Goal: Book appointment/travel/reservation

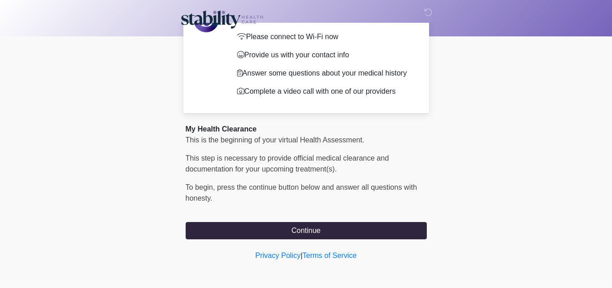
scroll to position [57, 0]
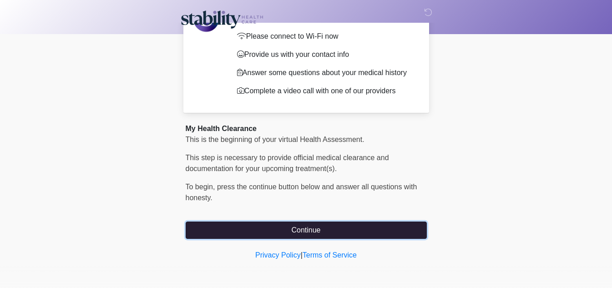
click at [319, 232] on button "Continue" at bounding box center [306, 230] width 241 height 17
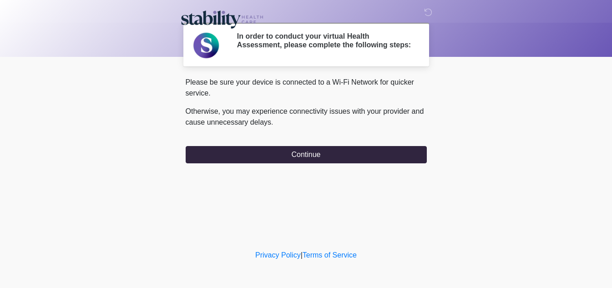
scroll to position [0, 0]
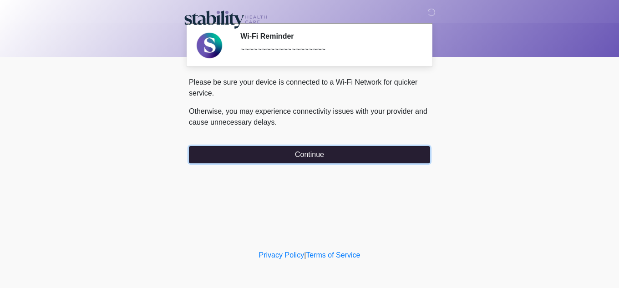
click at [347, 159] on button "Continue" at bounding box center [309, 154] width 241 height 17
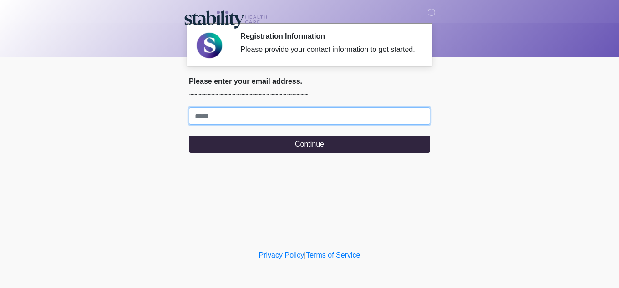
click at [295, 122] on input "Where should we email your response?" at bounding box center [309, 115] width 241 height 17
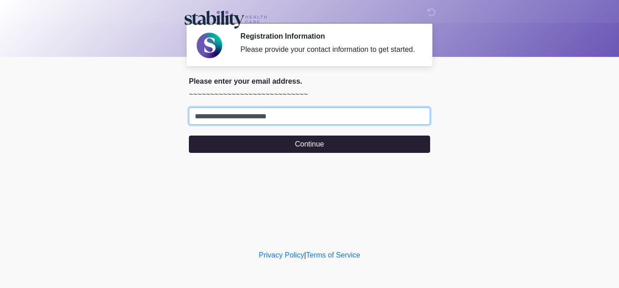
type input "**********"
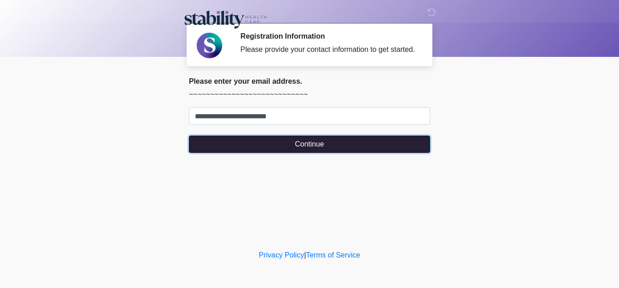
click at [348, 141] on button "Continue" at bounding box center [309, 144] width 241 height 17
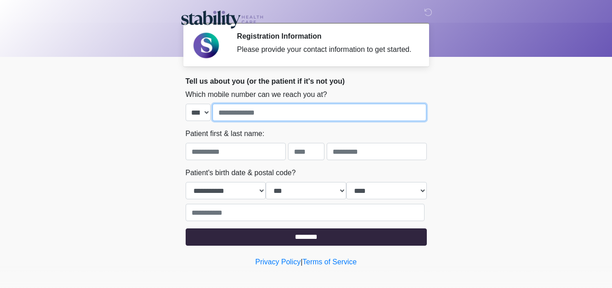
click at [295, 110] on input "tel" at bounding box center [320, 112] width 214 height 17
type input "**********"
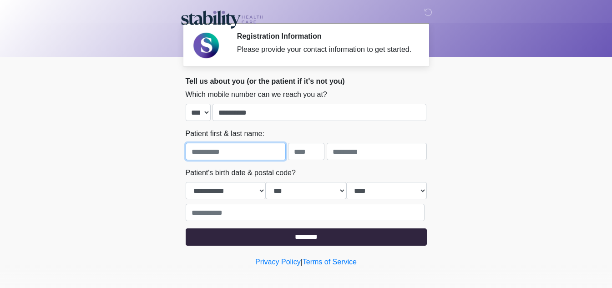
click at [210, 151] on input "text" at bounding box center [236, 151] width 100 height 17
type input "********"
click at [316, 148] on input "text" at bounding box center [306, 151] width 36 height 17
type input "*"
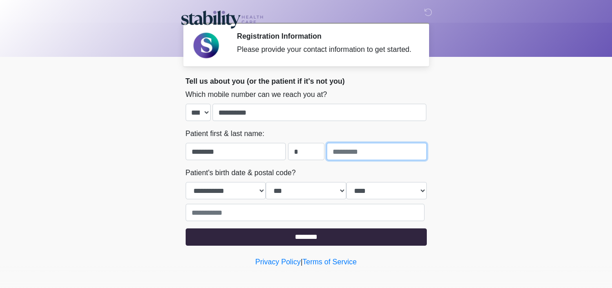
click at [373, 150] on input "text" at bounding box center [377, 151] width 100 height 17
type input "*"
type input "********"
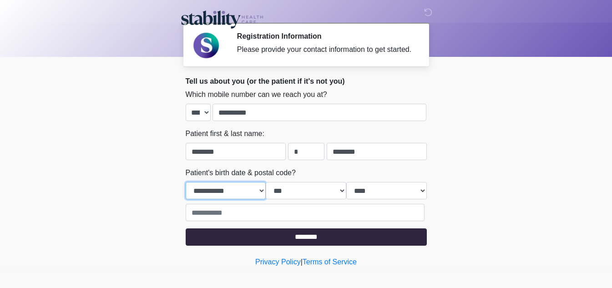
click at [238, 199] on select "**********" at bounding box center [226, 190] width 81 height 17
select select "*"
click at [186, 182] on select "**********" at bounding box center [226, 190] width 81 height 17
click at [310, 196] on select "*** * * * * * * * * * ** ** ** ** ** ** ** ** ** ** ** ** ** ** ** ** ** ** ** …" at bounding box center [306, 190] width 81 height 17
select select "**"
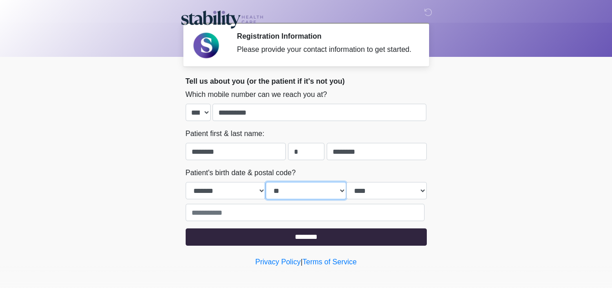
click at [266, 182] on select "*** * * * * * * * * * ** ** ** ** ** ** ** ** ** ** ** ** ** ** ** ** ** ** ** …" at bounding box center [306, 190] width 81 height 17
click at [357, 186] on select "**** **** **** **** **** **** **** **** **** **** **** **** **** **** **** ****…" at bounding box center [387, 190] width 81 height 17
select select "****"
click at [347, 182] on select "**** **** **** **** **** **** **** **** **** **** **** **** **** **** **** ****…" at bounding box center [387, 190] width 81 height 17
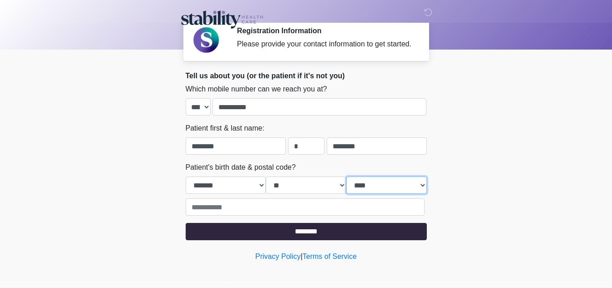
scroll to position [7, 0]
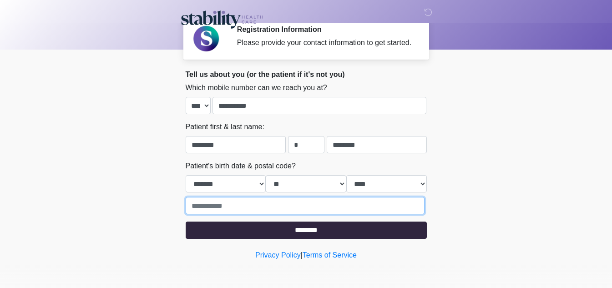
click at [278, 211] on input "text" at bounding box center [305, 205] width 239 height 17
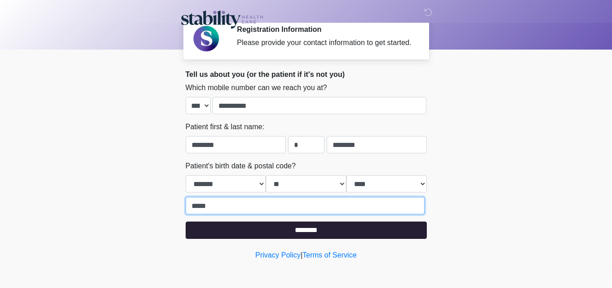
type input "*****"
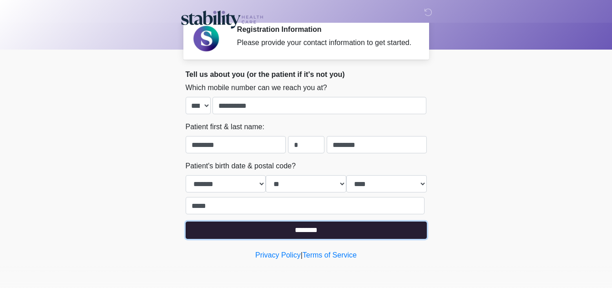
click at [291, 231] on input "********" at bounding box center [306, 230] width 241 height 17
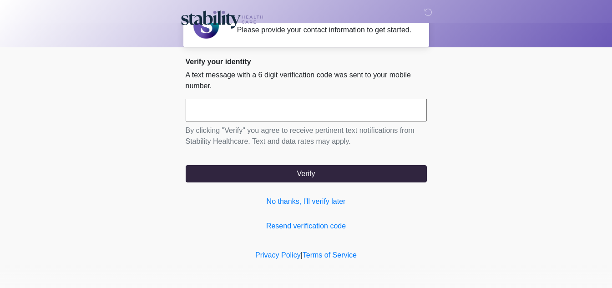
scroll to position [0, 0]
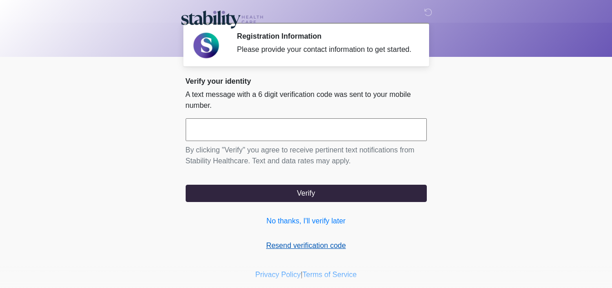
click at [329, 247] on link "Resend verification code" at bounding box center [306, 245] width 241 height 11
click at [429, 13] on icon at bounding box center [428, 12] width 8 height 8
click at [321, 217] on link "No thanks, I'll verify later" at bounding box center [306, 221] width 241 height 11
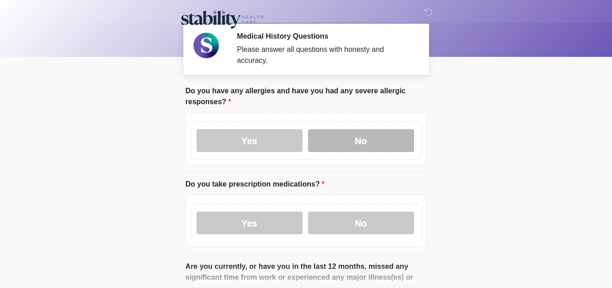
click at [362, 132] on label "No" at bounding box center [361, 140] width 106 height 23
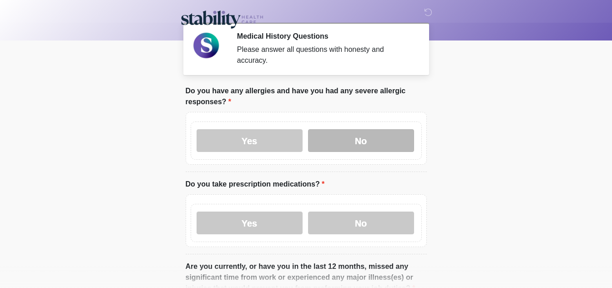
scroll to position [46, 0]
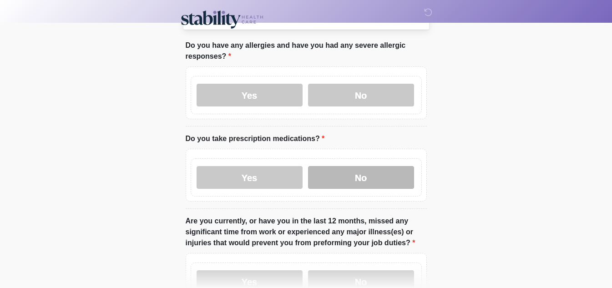
click at [388, 172] on label "No" at bounding box center [361, 177] width 106 height 23
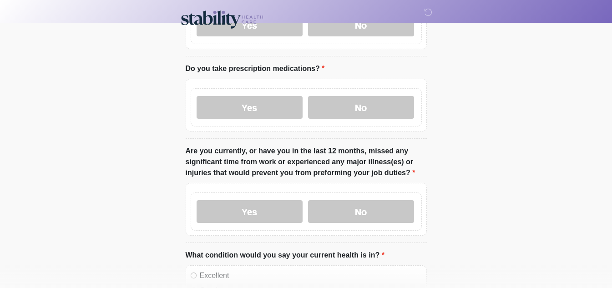
scroll to position [137, 0]
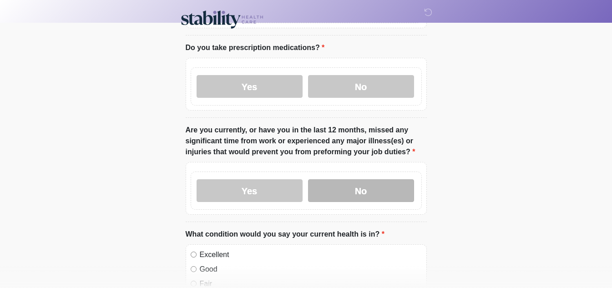
click at [382, 179] on label "No" at bounding box center [361, 190] width 106 height 23
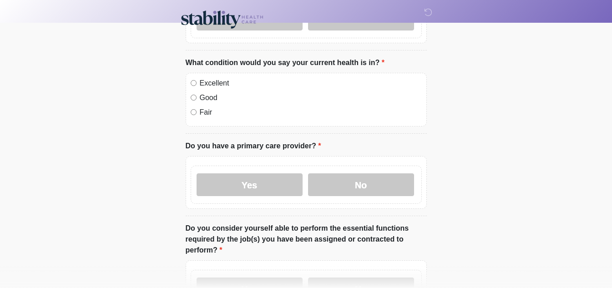
scroll to position [319, 0]
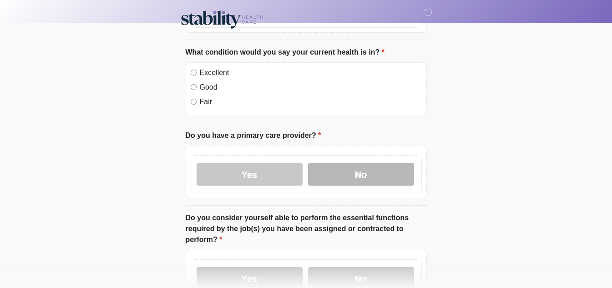
click at [371, 174] on label "No" at bounding box center [361, 174] width 106 height 23
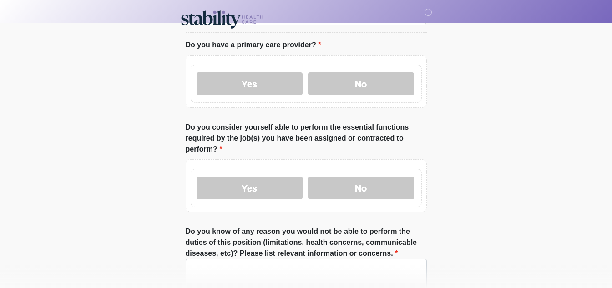
scroll to position [410, 0]
click at [242, 183] on label "Yes" at bounding box center [250, 187] width 106 height 23
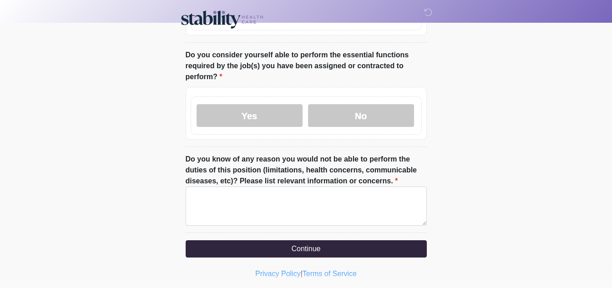
scroll to position [492, 0]
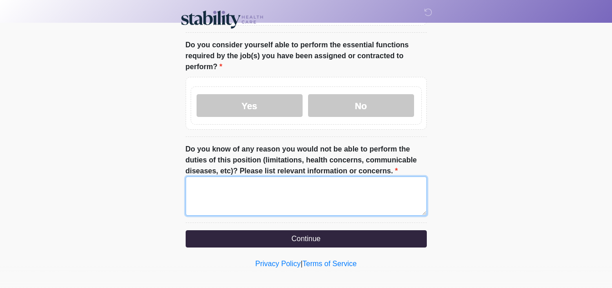
click at [373, 189] on textarea "Do you know of any reason you would not be able to perform the duties of this p…" at bounding box center [306, 196] width 241 height 39
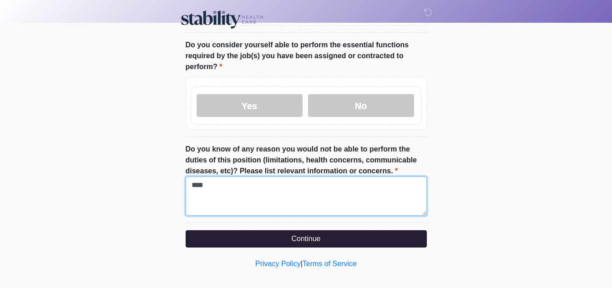
type textarea "****"
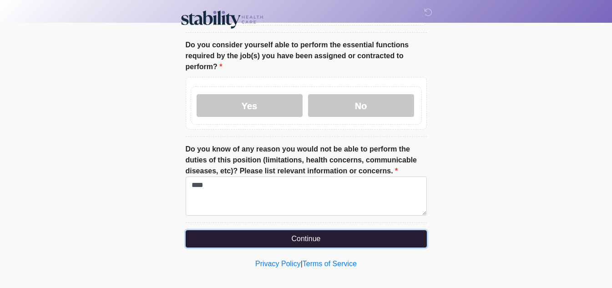
click at [356, 236] on button "Continue" at bounding box center [306, 238] width 241 height 17
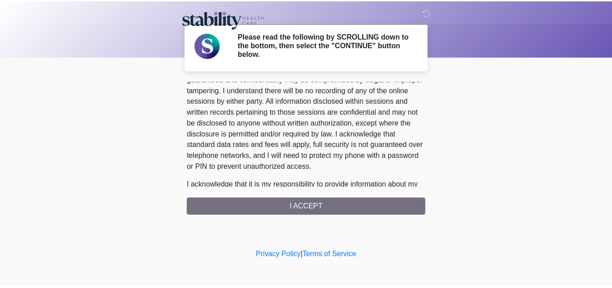
scroll to position [582, 0]
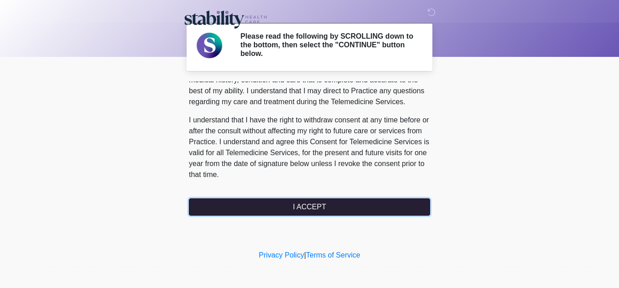
click at [316, 199] on button "I ACCEPT" at bounding box center [309, 207] width 241 height 17
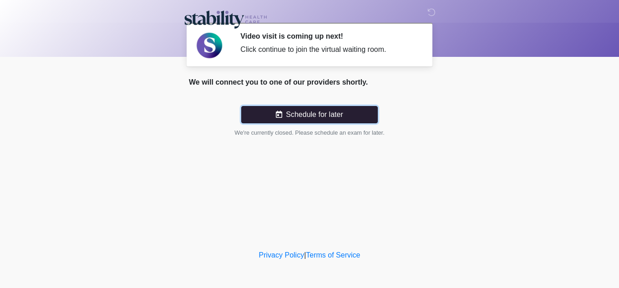
click at [325, 114] on button "Schedule for later" at bounding box center [309, 114] width 137 height 17
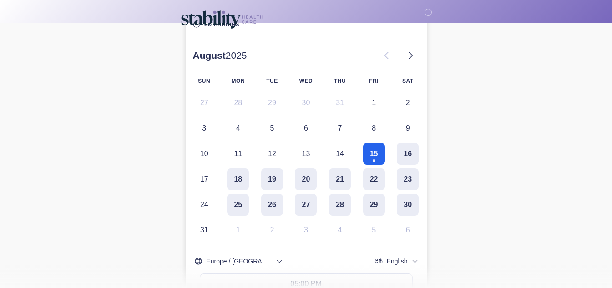
scroll to position [137, 0]
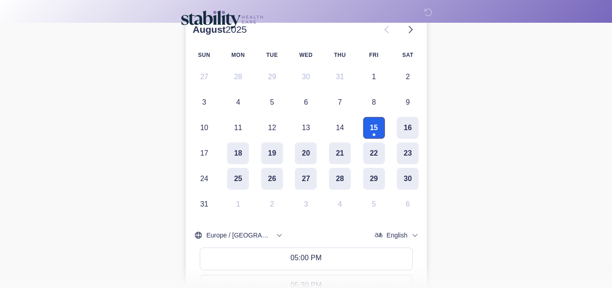
click at [375, 122] on button "15" at bounding box center [374, 128] width 22 height 22
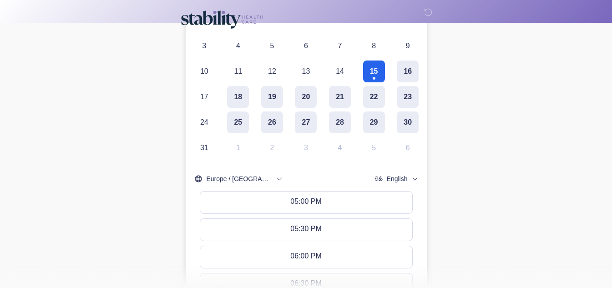
scroll to position [147, 0]
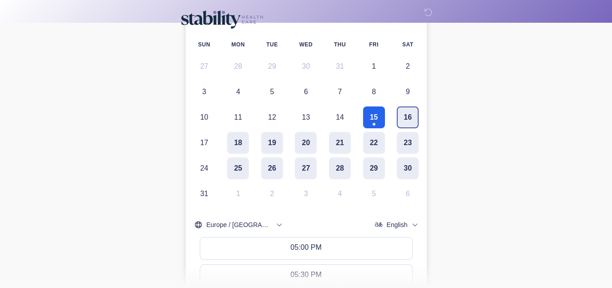
click at [401, 113] on button "16" at bounding box center [408, 118] width 22 height 22
click at [370, 115] on button "15" at bounding box center [374, 118] width 22 height 22
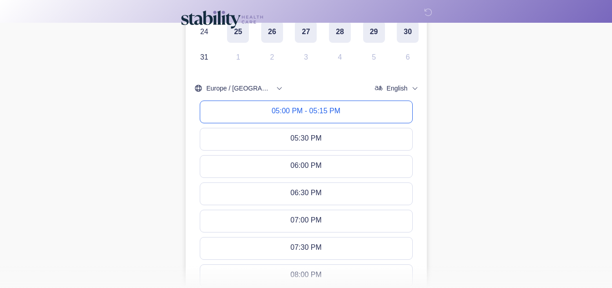
click at [307, 102] on button "05:00 PM - 05:15 PM" at bounding box center [306, 112] width 212 height 22
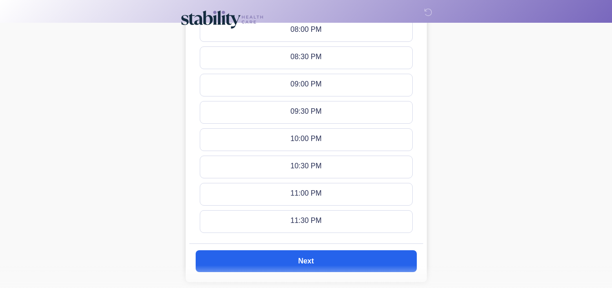
scroll to position [592, 0]
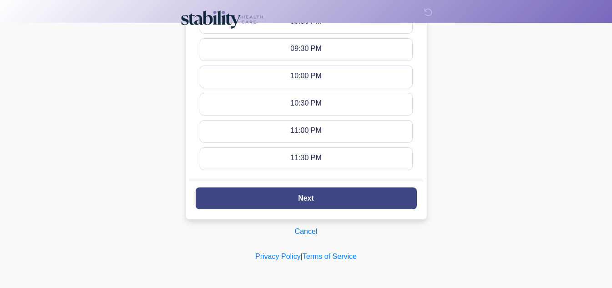
click at [330, 199] on button "Next" at bounding box center [306, 199] width 221 height 22
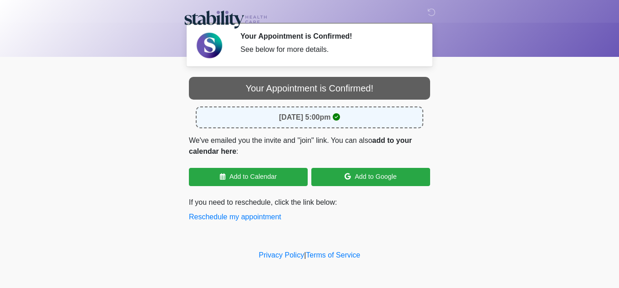
click at [248, 55] on div "See below for more details." at bounding box center [328, 49] width 176 height 11
click at [280, 51] on div "See below for more details." at bounding box center [328, 49] width 176 height 11
click at [340, 89] on div "Your Appointment is Confirmed!" at bounding box center [309, 88] width 241 height 23
click at [301, 117] on strong "August 15, 2025 at 5:00pm" at bounding box center [305, 117] width 52 height 8
click at [433, 9] on icon at bounding box center [432, 12] width 8 height 8
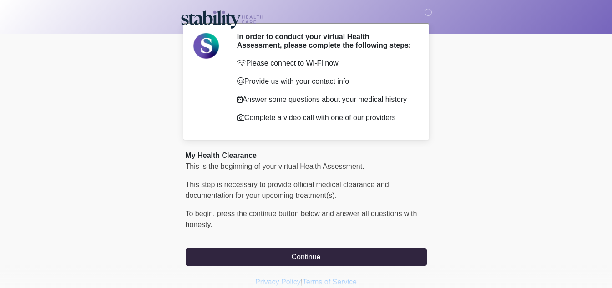
scroll to position [57, 0]
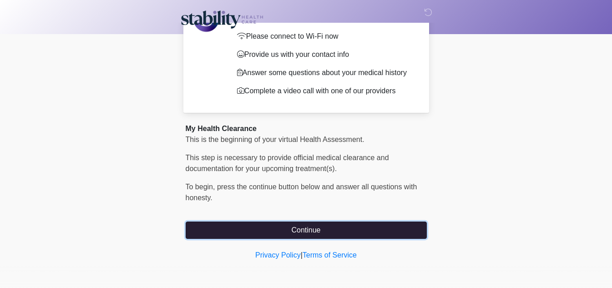
click at [335, 230] on button "Continue" at bounding box center [306, 230] width 241 height 17
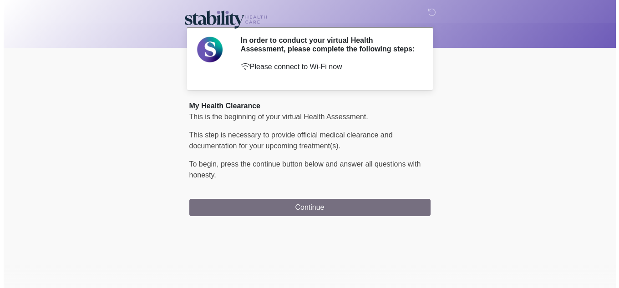
scroll to position [0, 0]
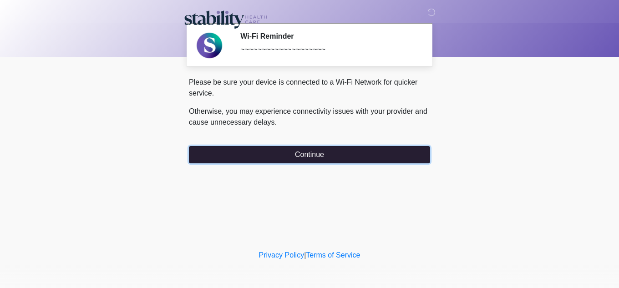
click at [336, 157] on button "Continue" at bounding box center [309, 154] width 241 height 17
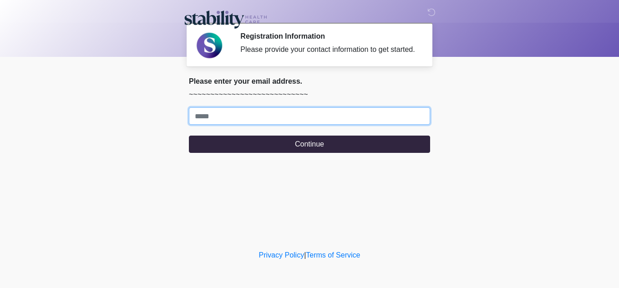
click at [289, 109] on input "Where should we email your response?" at bounding box center [309, 115] width 241 height 17
type input "**********"
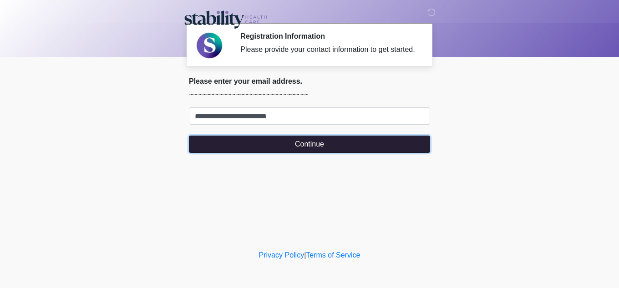
click at [288, 149] on button "Continue" at bounding box center [309, 144] width 241 height 17
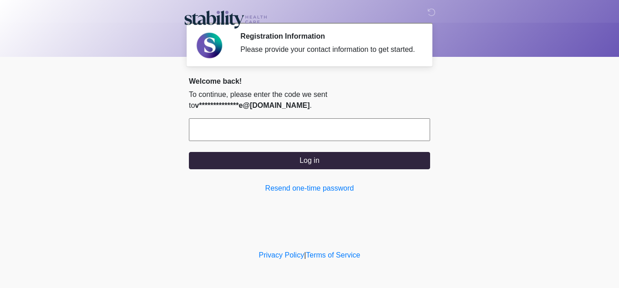
click at [313, 129] on input "text" at bounding box center [309, 129] width 241 height 23
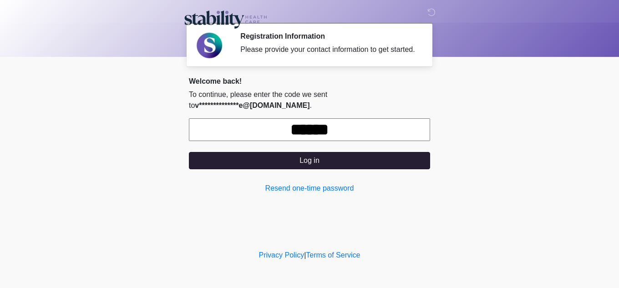
type input "******"
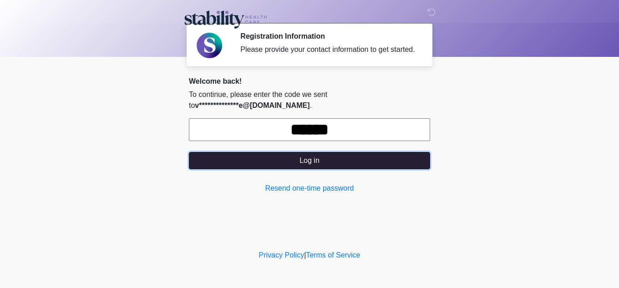
click at [336, 158] on button "Log in" at bounding box center [309, 160] width 241 height 17
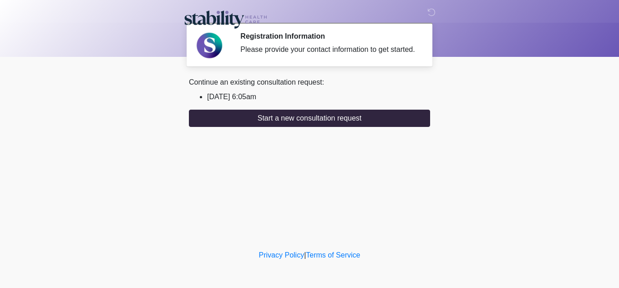
click at [220, 100] on li "[DATE] 6:05am" at bounding box center [318, 97] width 223 height 11
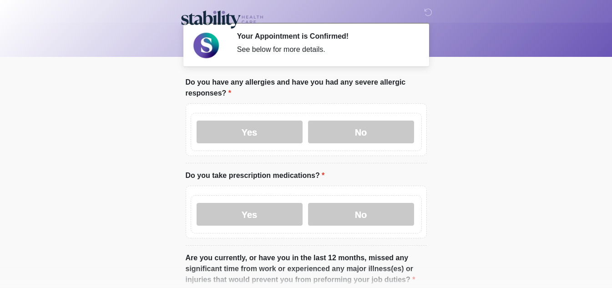
click at [51, 152] on body "‎ ‎ ‎ Your Appointment is Confirmed! See below for more details. Please connect…" at bounding box center [306, 144] width 612 height 288
click at [376, 134] on label "No" at bounding box center [361, 132] width 106 height 23
click at [346, 218] on label "No" at bounding box center [361, 214] width 106 height 23
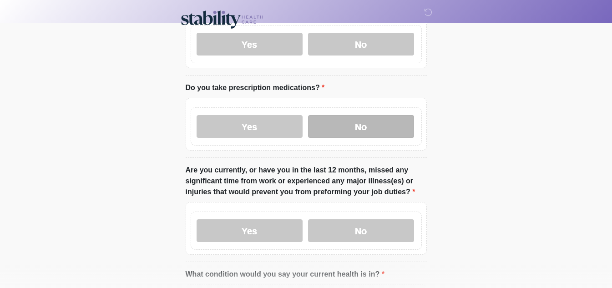
scroll to position [91, 0]
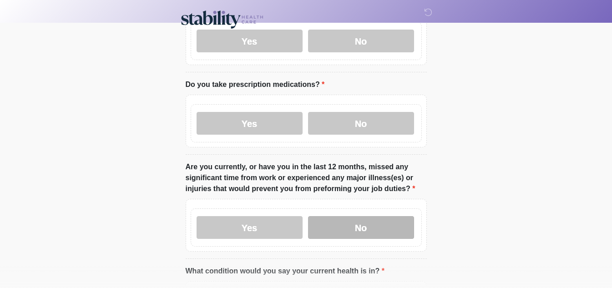
click at [360, 233] on label "No" at bounding box center [361, 227] width 106 height 23
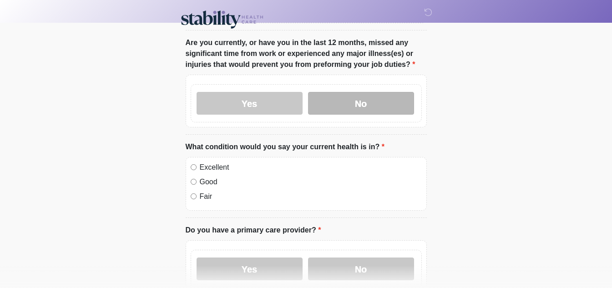
scroll to position [228, 0]
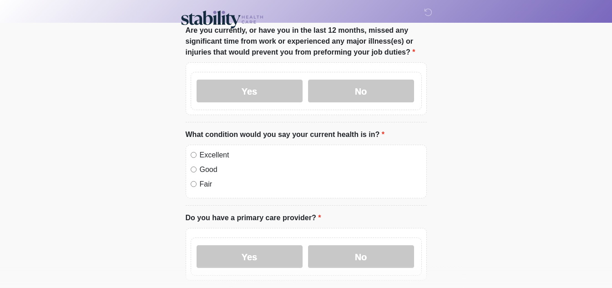
click at [220, 154] on label "Excellent" at bounding box center [311, 155] width 222 height 11
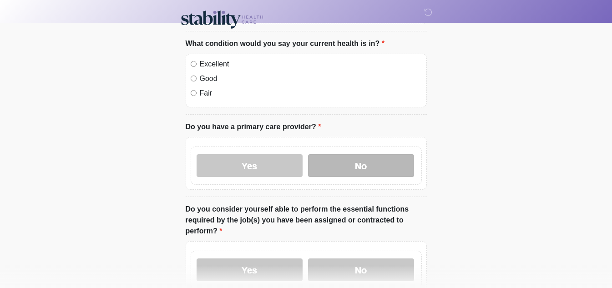
click at [379, 163] on label "No" at bounding box center [361, 165] width 106 height 23
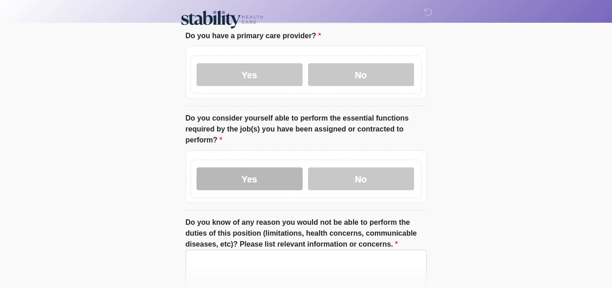
click at [277, 174] on label "Yes" at bounding box center [250, 179] width 106 height 23
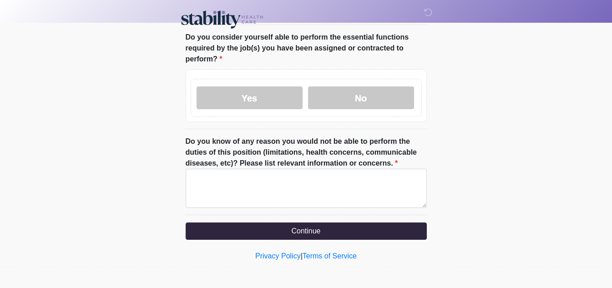
scroll to position [492, 0]
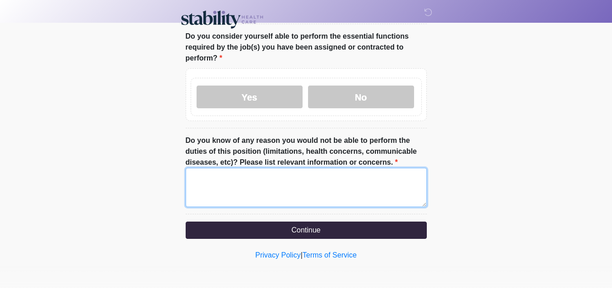
click at [322, 189] on textarea "Do you know of any reason you would not be able to perform the duties of this p…" at bounding box center [306, 187] width 241 height 39
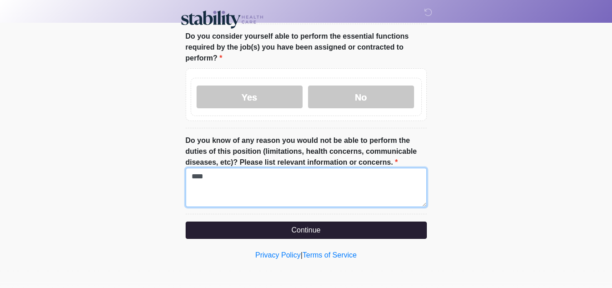
type textarea "****"
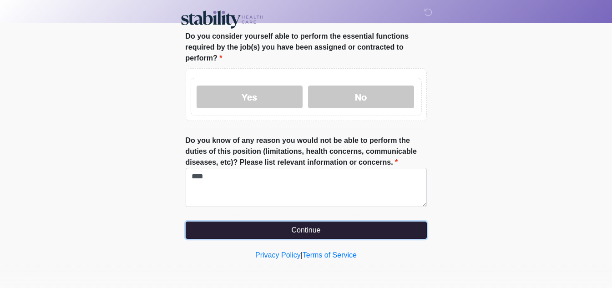
click at [317, 236] on button "Continue" at bounding box center [306, 230] width 241 height 17
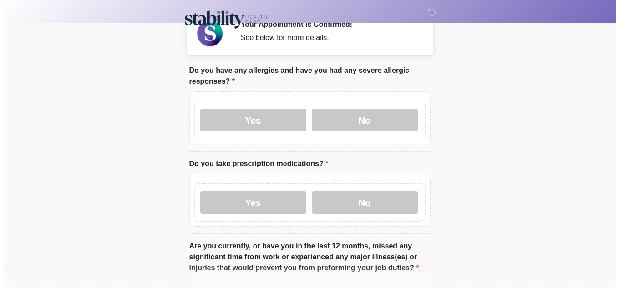
scroll to position [0, 0]
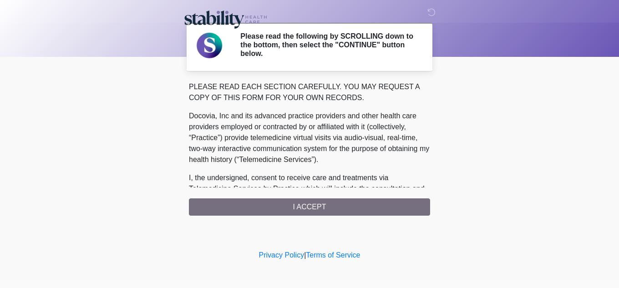
click at [357, 210] on div "PLEASE READ EACH SECTION CAREFULLY. YOU MAY REQUEST A COPY OF THIS FORM FOR YOU…" at bounding box center [309, 149] width 241 height 134
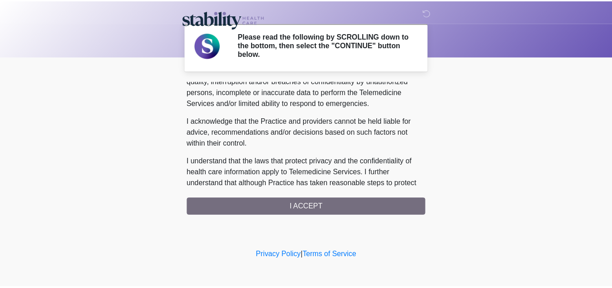
scroll to position [582, 0]
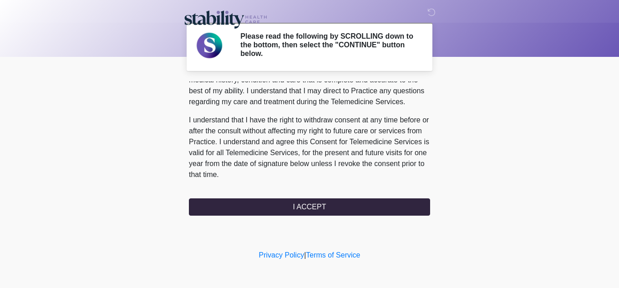
click at [371, 195] on div "PLEASE READ EACH SECTION CAREFULLY. YOU MAY REQUEST A COPY OF THIS FORM FOR YOU…" at bounding box center [309, 149] width 241 height 134
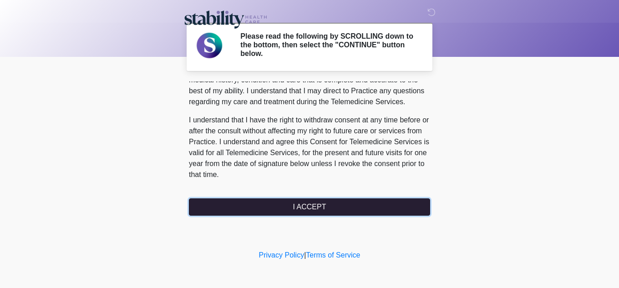
click at [371, 201] on button "I ACCEPT" at bounding box center [309, 207] width 241 height 17
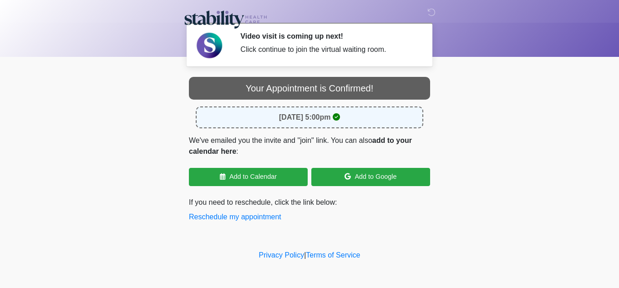
click at [352, 117] on div "August 15, 2025 at 5:00pm" at bounding box center [310, 118] width 228 height 22
click at [343, 88] on div "Your Appointment is Confirmed!" at bounding box center [309, 88] width 241 height 23
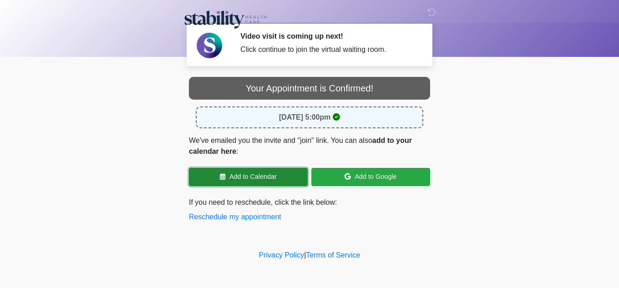
click at [271, 182] on link "Add to Calendar" at bounding box center [248, 177] width 119 height 18
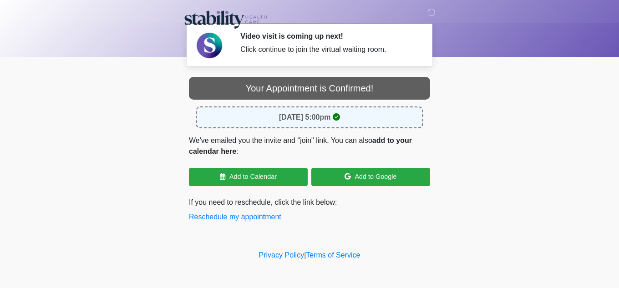
click at [380, 236] on div "‎ ‎ ‎ Video visit is coming up next! Click continue to join the virtual waiting…" at bounding box center [309, 124] width 273 height 230
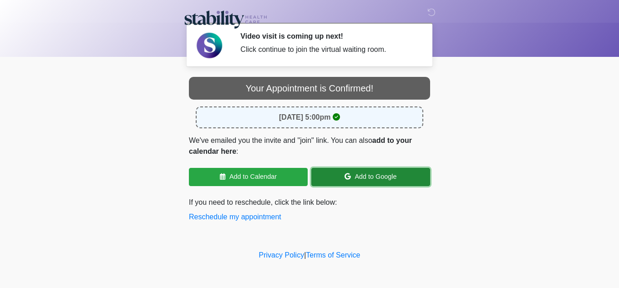
click at [385, 172] on link "Add to Google" at bounding box center [370, 177] width 119 height 18
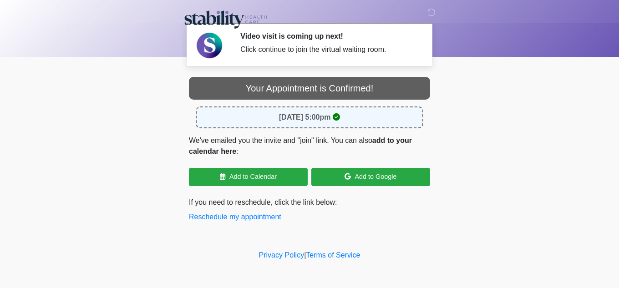
click at [355, 102] on div "Your Appointment is Confirmed! August 15, 2025 at 5:00pm We've emailed you the …" at bounding box center [309, 150] width 241 height 146
click at [340, 117] on icon at bounding box center [336, 116] width 7 height 7
drag, startPoint x: 344, startPoint y: 115, endPoint x: 327, endPoint y: 114, distance: 17.3
click at [327, 114] on strong "August 15, 2025 at 5:00pm" at bounding box center [305, 117] width 52 height 8
click at [267, 216] on button "Reschedule my appointment" at bounding box center [235, 217] width 92 height 11
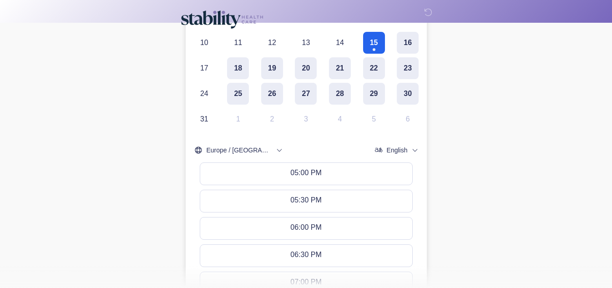
scroll to position [182, 0]
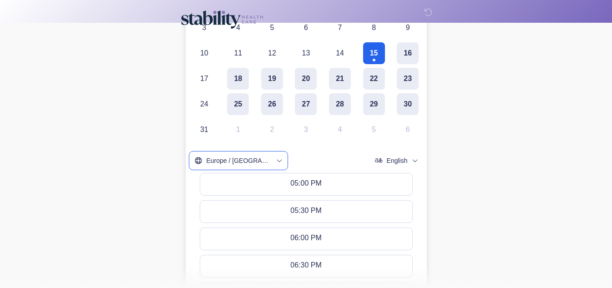
click at [261, 154] on button "Europe / London" at bounding box center [238, 161] width 98 height 18
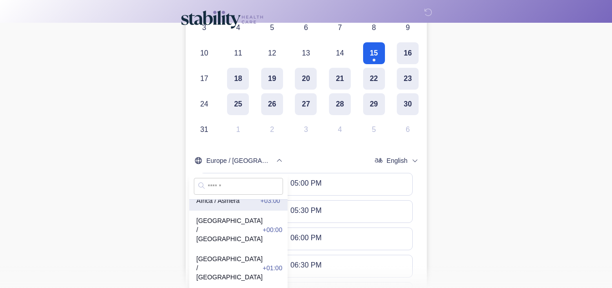
scroll to position [137, 0]
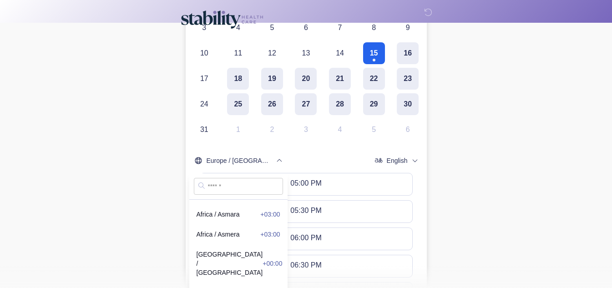
click at [234, 185] on input "text" at bounding box center [238, 186] width 89 height 17
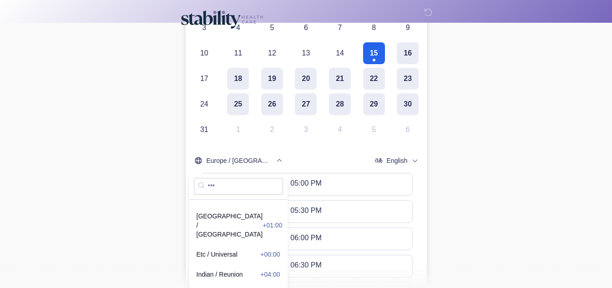
scroll to position [0, 0]
type input "*"
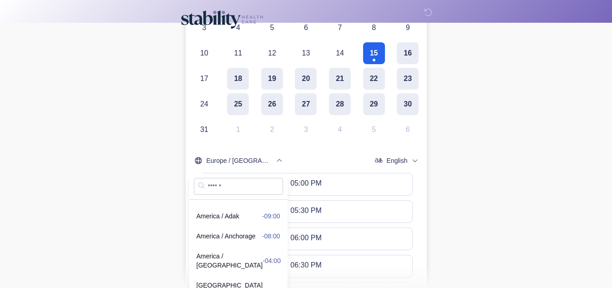
type input "*******"
drag, startPoint x: 245, startPoint y: 184, endPoint x: 20, endPoint y: 182, distance: 225.4
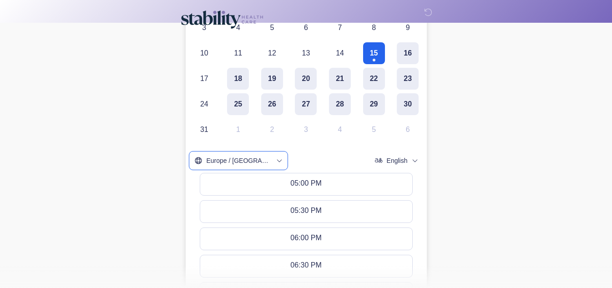
click at [276, 160] on icon "timezone" at bounding box center [279, 160] width 7 height 7
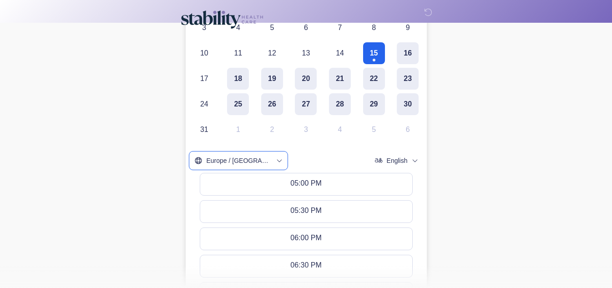
click at [265, 160] on button "Europe / London" at bounding box center [238, 161] width 98 height 18
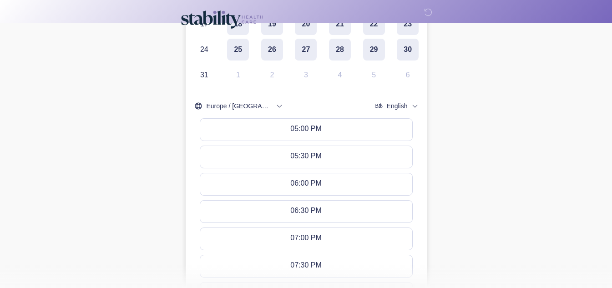
scroll to position [255, 0]
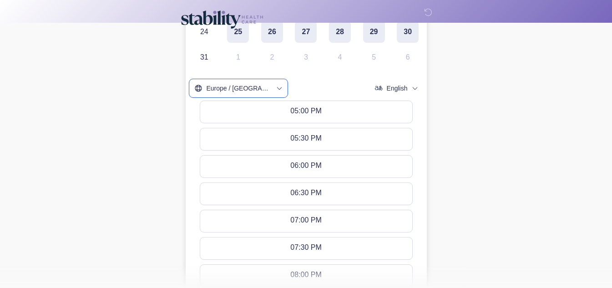
click at [262, 82] on button "Europe / London" at bounding box center [238, 88] width 98 height 18
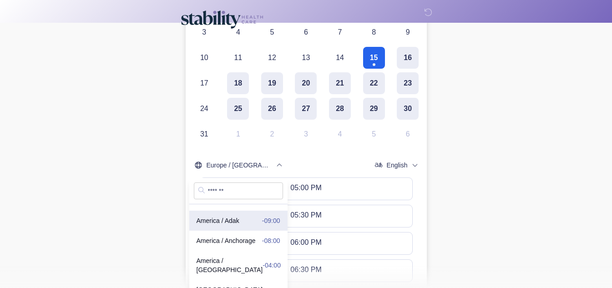
scroll to position [182, 0]
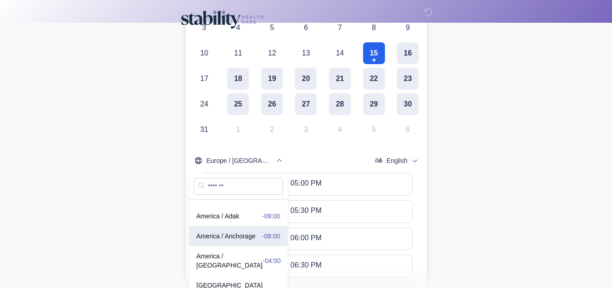
click at [262, 241] on span "-08:00" at bounding box center [271, 236] width 18 height 9
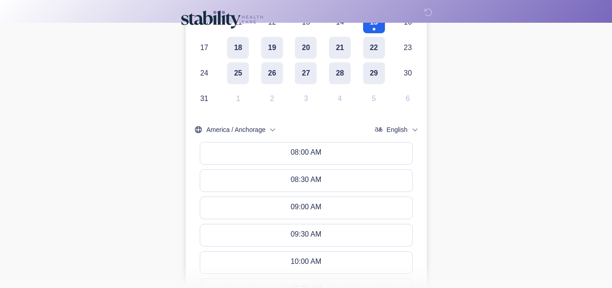
scroll to position [228, 0]
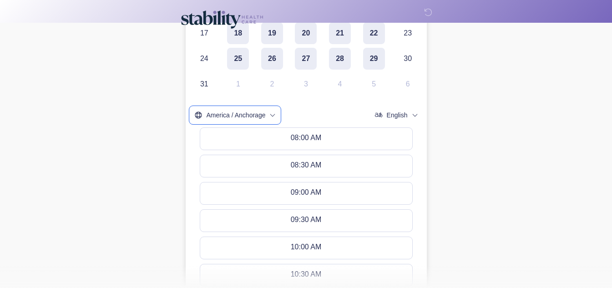
click at [263, 118] on span "America / Anchorage" at bounding box center [236, 115] width 59 height 9
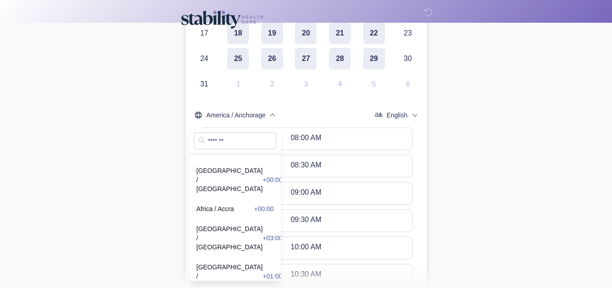
click at [253, 139] on input "*******" at bounding box center [235, 141] width 83 height 17
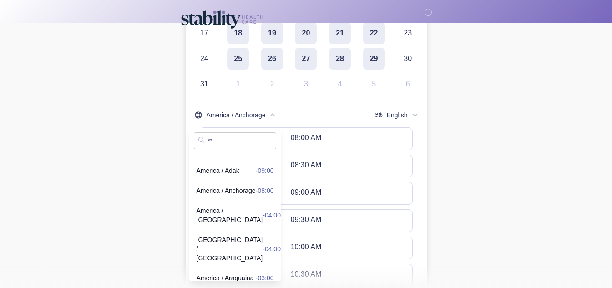
type input "*"
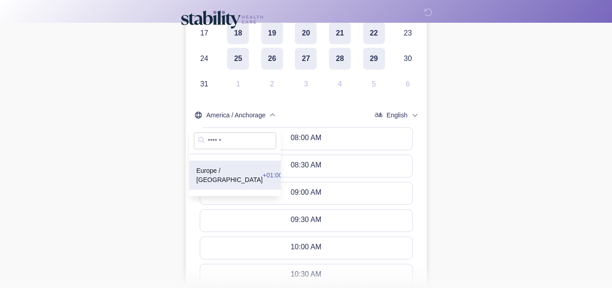
type input "******"
click at [222, 168] on span "Europe / London +01:00" at bounding box center [235, 175] width 77 height 18
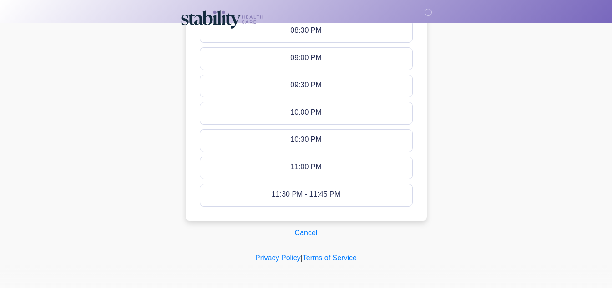
scroll to position [528, 0]
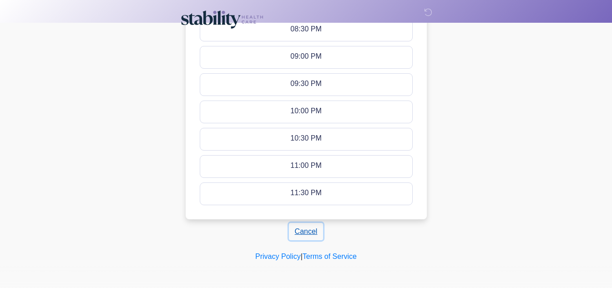
click at [305, 229] on button "Cancel" at bounding box center [306, 231] width 35 height 17
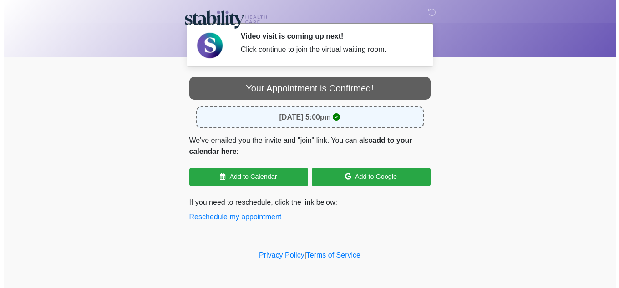
scroll to position [0, 0]
